Goal: Task Accomplishment & Management: Manage account settings

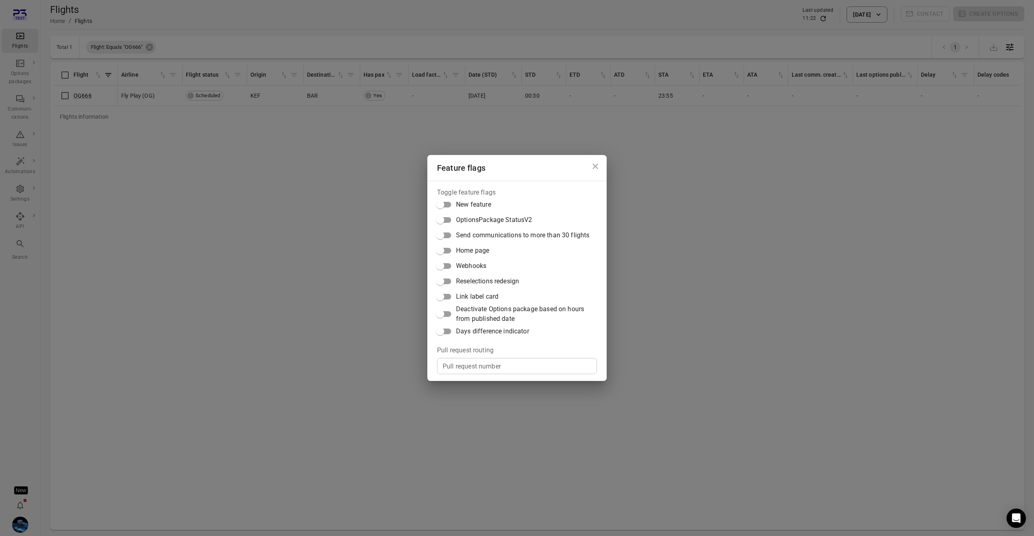
click at [484, 315] on span "Deactivate Options package based on hours from published date" at bounding box center [523, 313] width 134 height 19
drag, startPoint x: 485, startPoint y: 317, endPoint x: 485, endPoint y: 327, distance: 10.5
click at [485, 317] on span "Deactivate Options package based on hours from published date" at bounding box center [523, 313] width 134 height 19
drag, startPoint x: 484, startPoint y: 333, endPoint x: 493, endPoint y: 333, distance: 8.9
click at [484, 333] on span "Days difference indicator" at bounding box center [492, 332] width 73 height 10
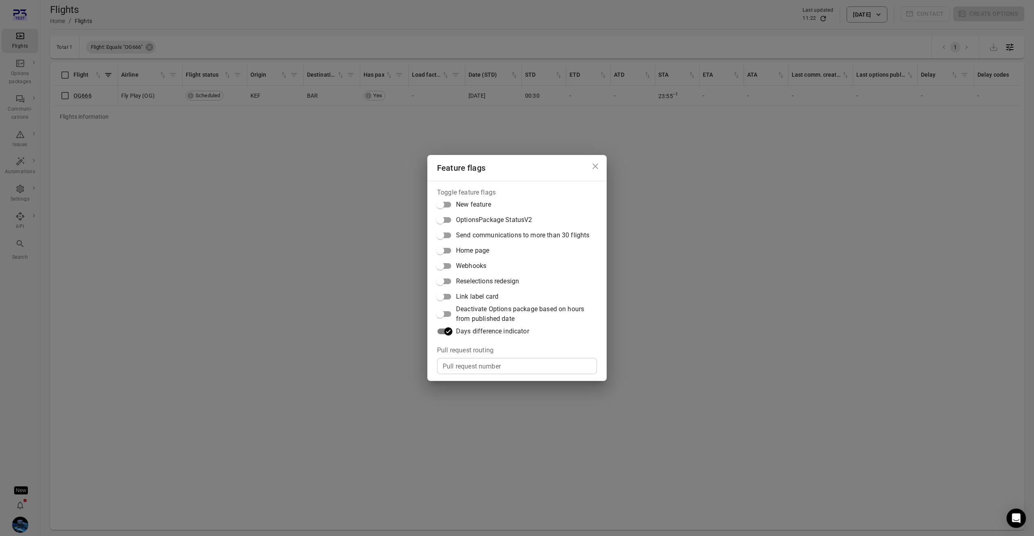
click at [703, 326] on div "Feature flags Toggle feature flags New feature OptionsPackage StatusV2 Send com…" at bounding box center [517, 268] width 1034 height 536
